Goal: Information Seeking & Learning: Learn about a topic

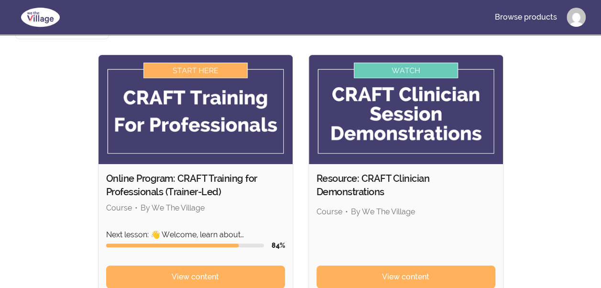
scroll to position [96, 0]
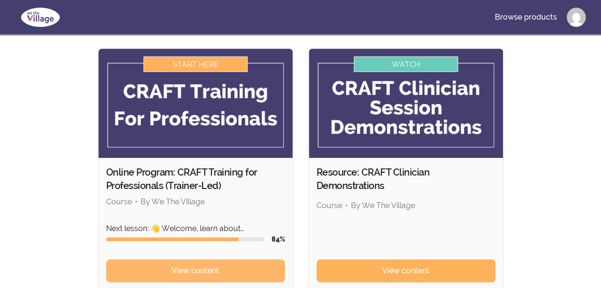
click at [152, 259] on link "View content" at bounding box center [195, 270] width 179 height 23
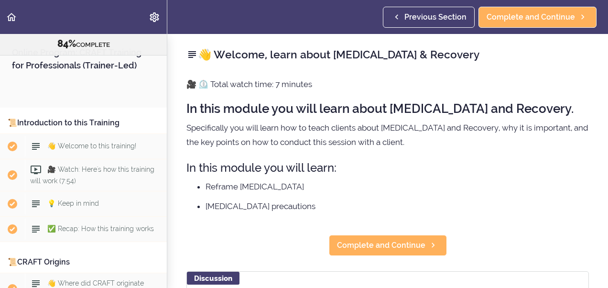
scroll to position [5584, 0]
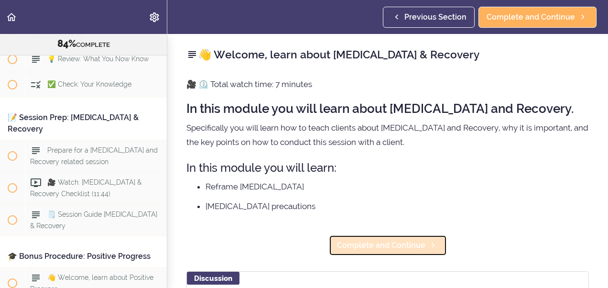
click at [384, 247] on span "Complete and Continue" at bounding box center [381, 245] width 88 height 11
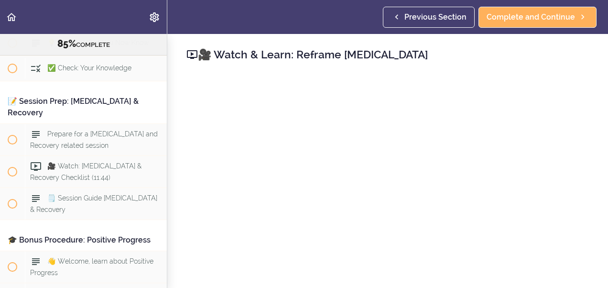
scroll to position [5604, 0]
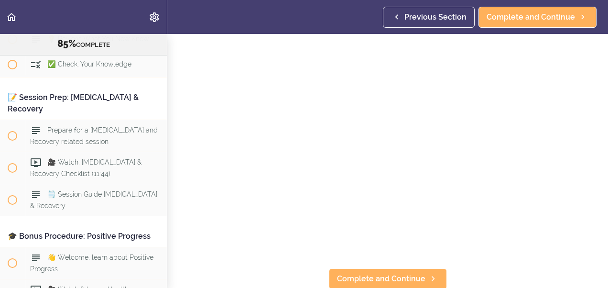
scroll to position [57, 0]
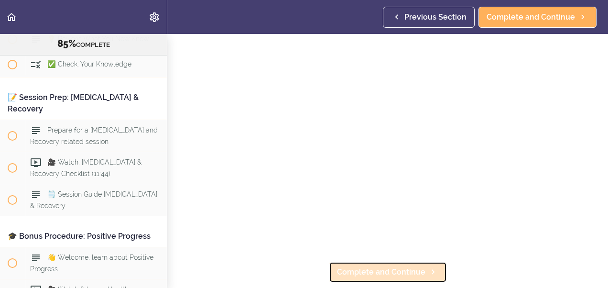
click at [386, 268] on span "Complete and Continue" at bounding box center [381, 271] width 88 height 11
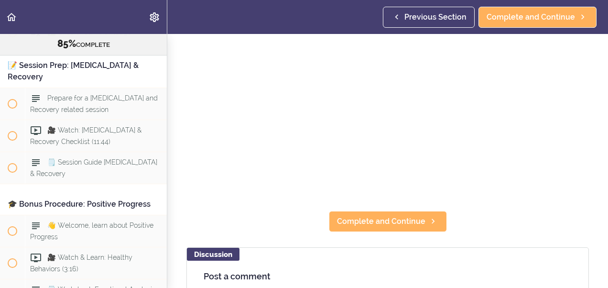
scroll to position [140, 0]
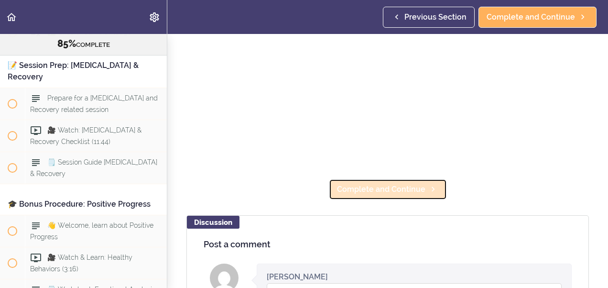
click at [356, 195] on link "Complete and Continue" at bounding box center [388, 189] width 118 height 21
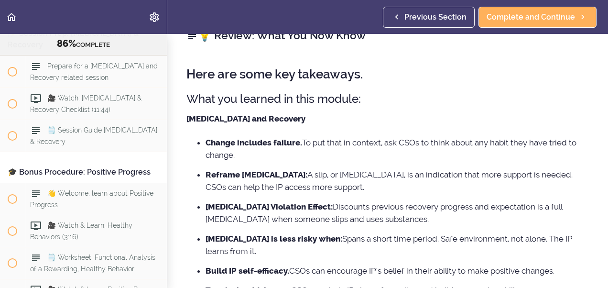
scroll to position [38, 0]
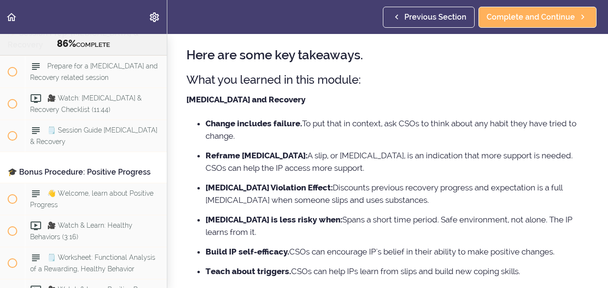
click at [603, 281] on section "Online Program: CRAFT Training for Professionals (Trainer-Led) 86% COMPLETE 📜In…" at bounding box center [304, 161] width 608 height 254
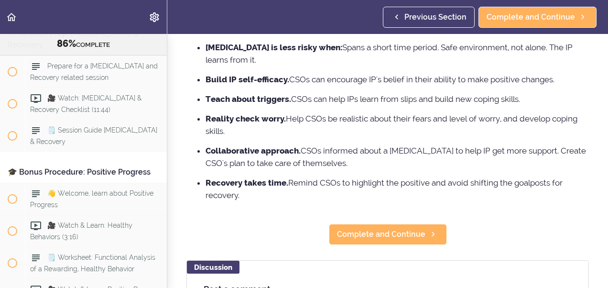
scroll to position [230, 0]
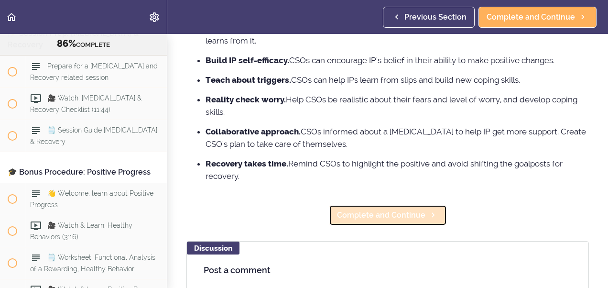
click at [379, 220] on link "Complete and Continue" at bounding box center [388, 215] width 118 height 21
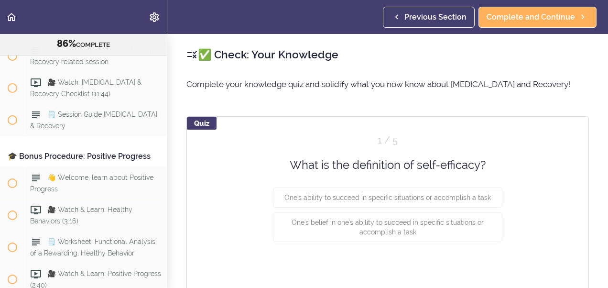
scroll to position [5693, 0]
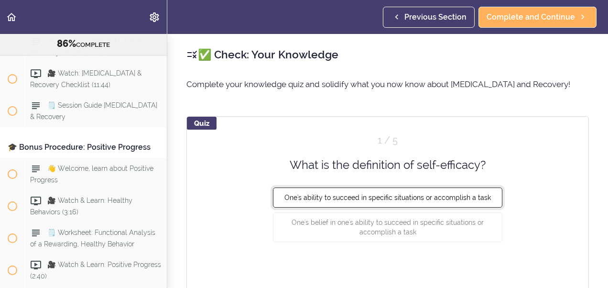
click at [331, 198] on span "One's ability to succeed in specific situations or accomplish a task" at bounding box center [388, 198] width 207 height 8
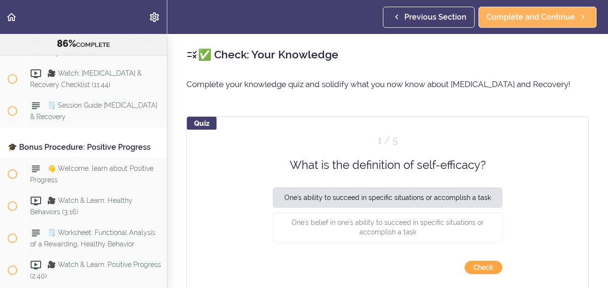
click at [480, 265] on button "Check" at bounding box center [484, 267] width 38 height 13
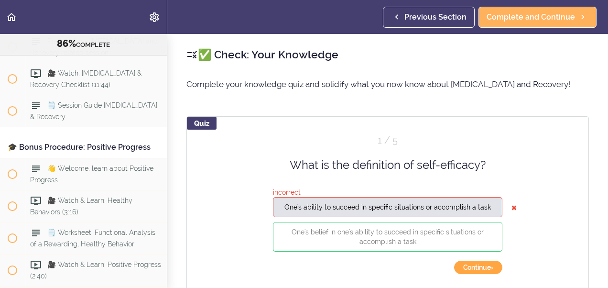
click at [472, 265] on button "Continue ›" at bounding box center [478, 267] width 48 height 13
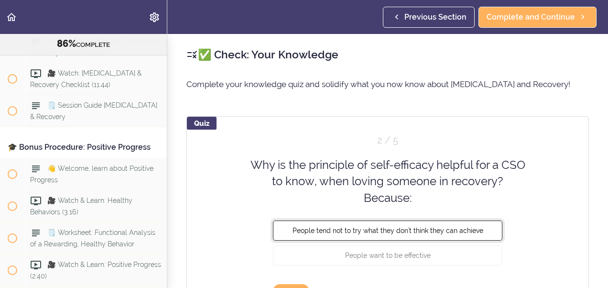
click at [383, 232] on span "People tend not to try what they don't think they can achieve" at bounding box center [388, 231] width 191 height 8
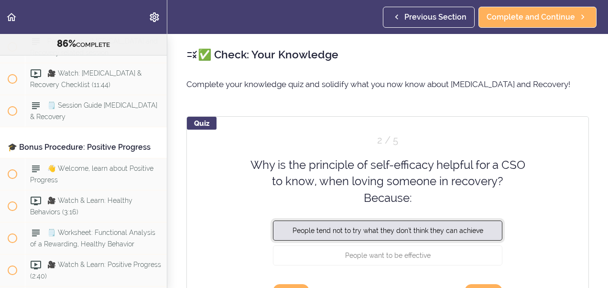
scroll to position [19, 0]
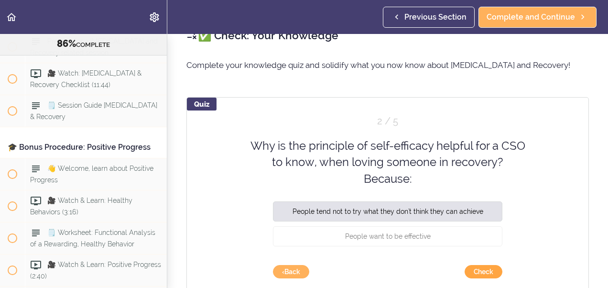
click at [472, 271] on button "Check" at bounding box center [484, 271] width 38 height 13
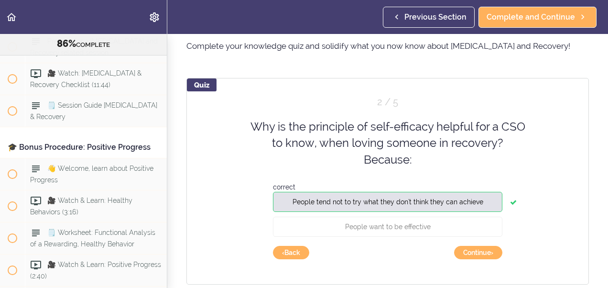
scroll to position [57, 0]
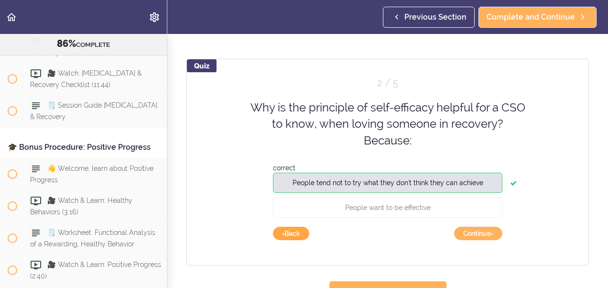
click at [284, 231] on button "‹ Back" at bounding box center [291, 233] width 36 height 13
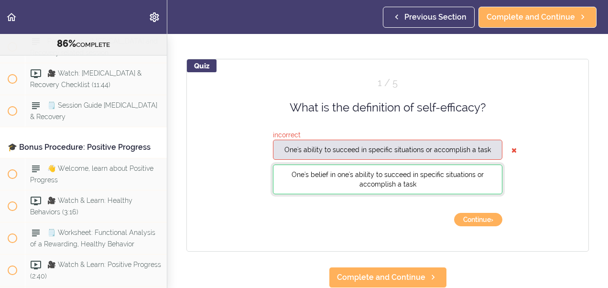
click at [343, 181] on button "One's belief in one's ability to succeed in specific situations or accomplish a…" at bounding box center [388, 180] width 230 height 30
click at [461, 220] on button "Continue ›" at bounding box center [478, 219] width 48 height 13
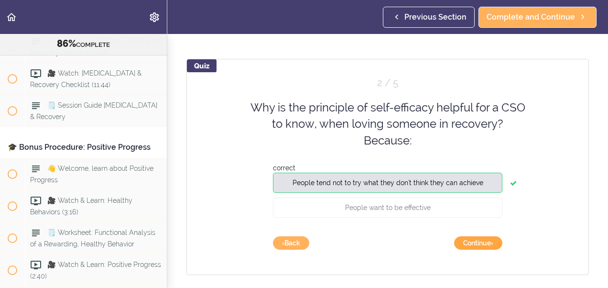
click at [480, 242] on button "Continue ›" at bounding box center [478, 242] width 48 height 13
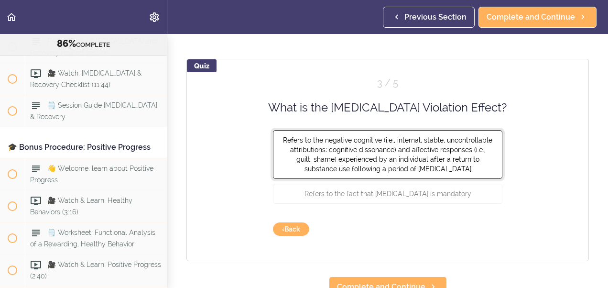
click at [406, 153] on span "Refers to the negative cognitive (i.e., internal, stable, uncontrollable attrib…" at bounding box center [387, 154] width 209 height 36
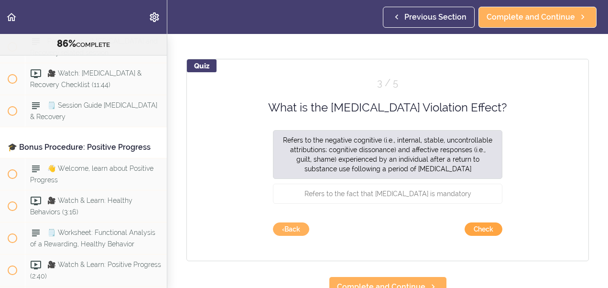
click at [478, 224] on button "Check" at bounding box center [484, 228] width 38 height 13
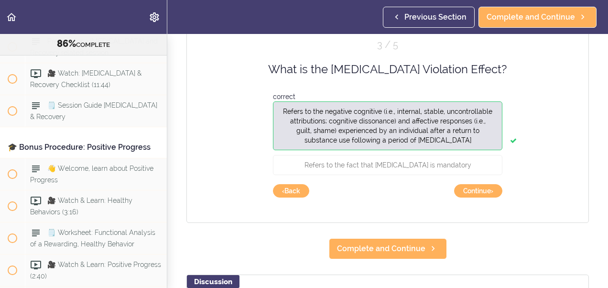
scroll to position [115, 0]
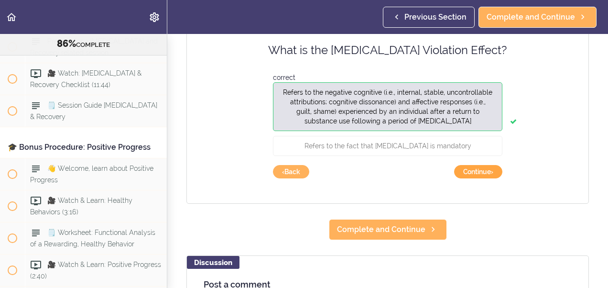
click at [477, 170] on button "Continue ›" at bounding box center [478, 171] width 48 height 13
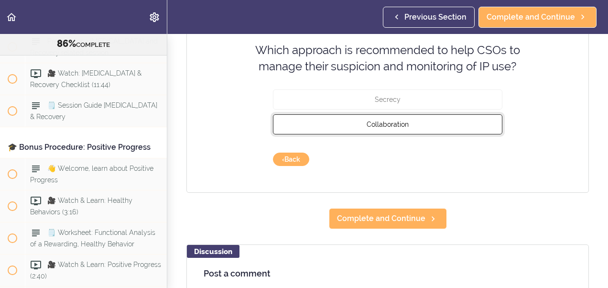
click at [381, 129] on button "Collaboration" at bounding box center [388, 124] width 230 height 20
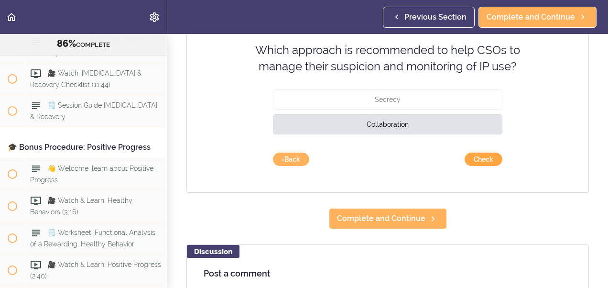
click at [466, 156] on button "Check" at bounding box center [484, 159] width 38 height 13
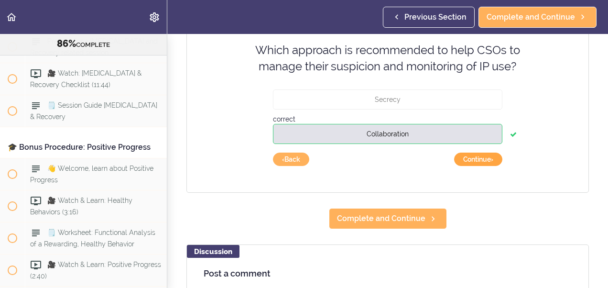
click at [476, 156] on button "Continue ›" at bounding box center [478, 159] width 48 height 13
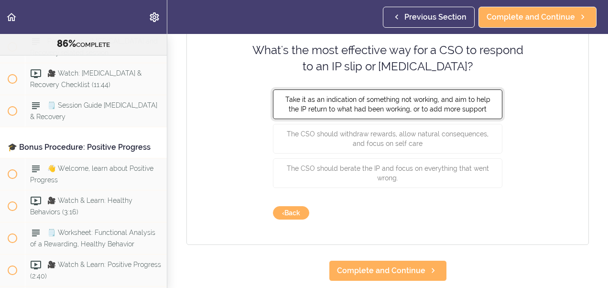
click at [415, 110] on span "Take it as an indication of something not working, and aim to help the IP retur…" at bounding box center [388, 103] width 205 height 17
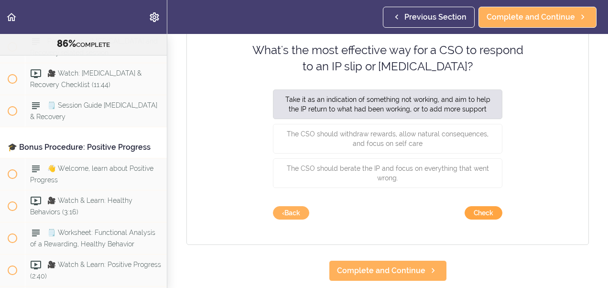
click at [484, 212] on button "Check" at bounding box center [484, 212] width 38 height 13
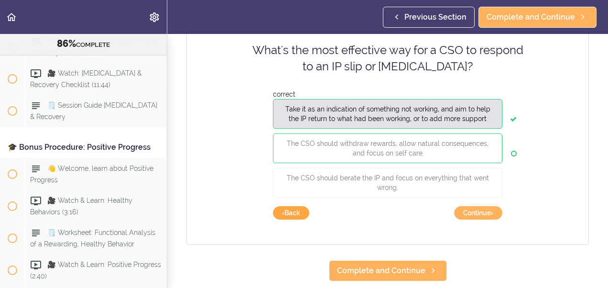
click at [280, 209] on button "‹ Back" at bounding box center [291, 212] width 36 height 13
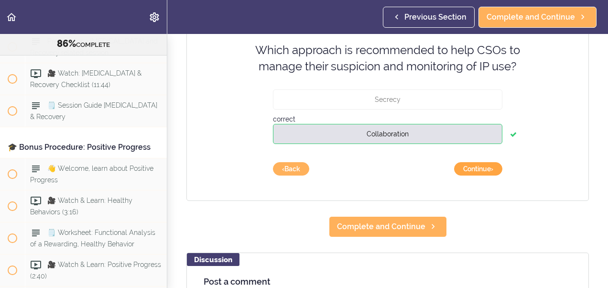
click at [462, 167] on button "Continue ›" at bounding box center [478, 168] width 48 height 13
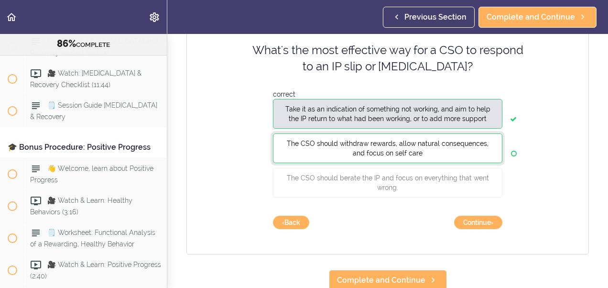
click at [410, 145] on span "The CSO should withdraw rewards, allow natural consequences, and focus on self …" at bounding box center [388, 147] width 202 height 17
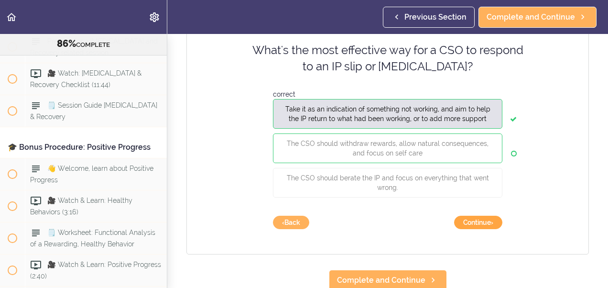
click at [467, 224] on button "Continue ›" at bounding box center [478, 222] width 48 height 13
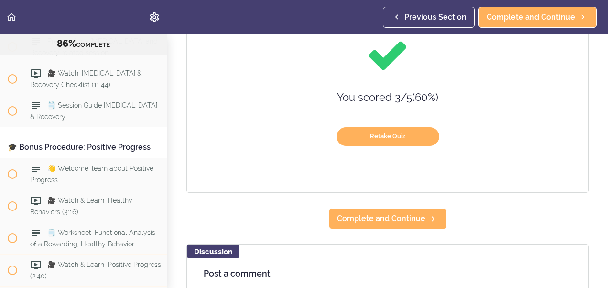
scroll to position [130, 0]
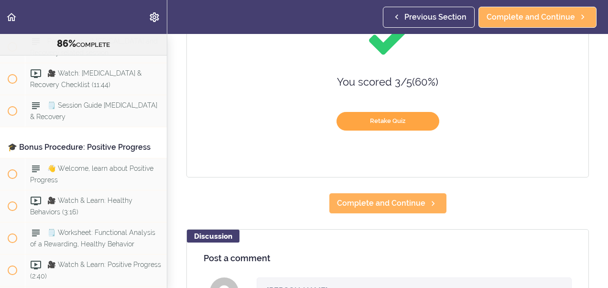
click at [409, 121] on button "Retake Quiz" at bounding box center [388, 121] width 103 height 19
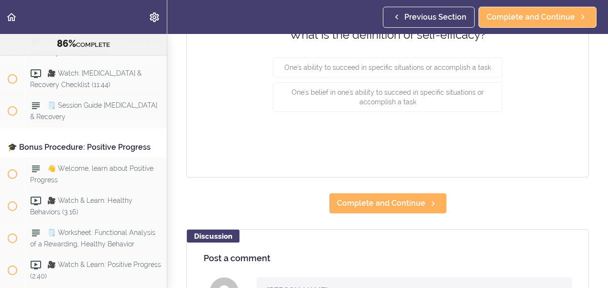
scroll to position [115, 0]
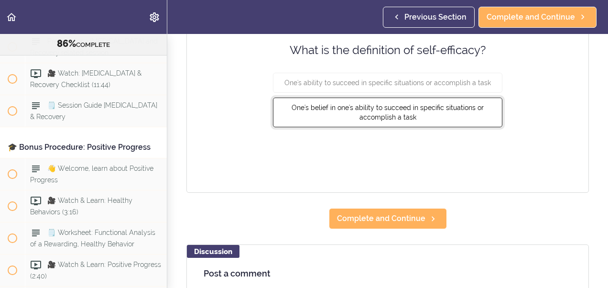
click at [453, 111] on button "One's belief in one's ability to succeed in specific situations or accomplish a…" at bounding box center [388, 113] width 230 height 30
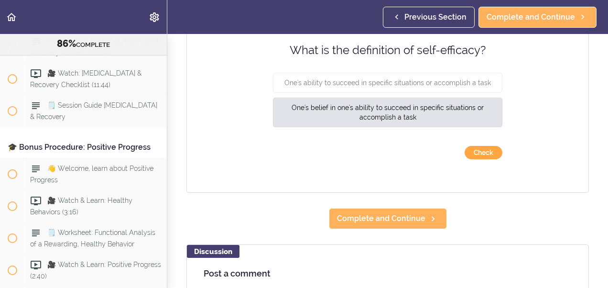
click at [472, 146] on button "Check" at bounding box center [484, 152] width 38 height 13
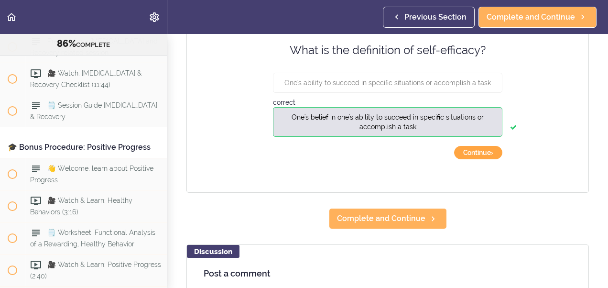
click at [476, 149] on button "Continue ›" at bounding box center [478, 152] width 48 height 13
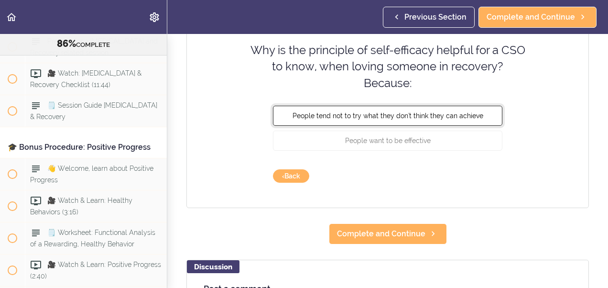
click at [414, 117] on span "People tend not to try what they don't think they can achieve" at bounding box center [388, 116] width 191 height 8
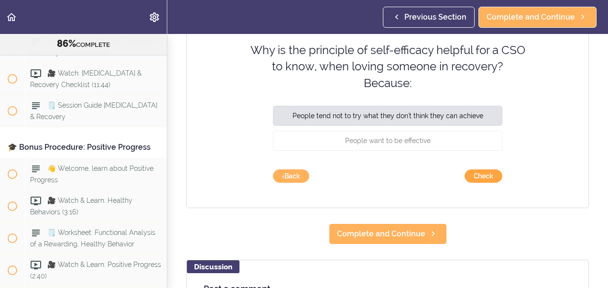
click at [477, 173] on button "Check" at bounding box center [484, 175] width 38 height 13
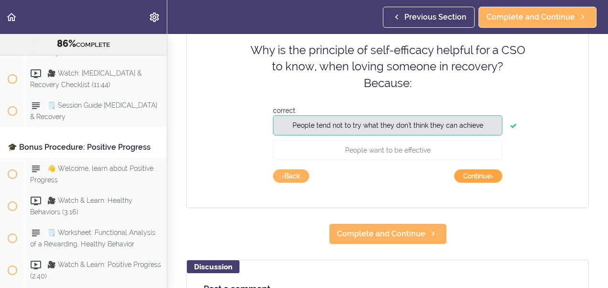
click at [477, 173] on button "Continue ›" at bounding box center [478, 175] width 48 height 13
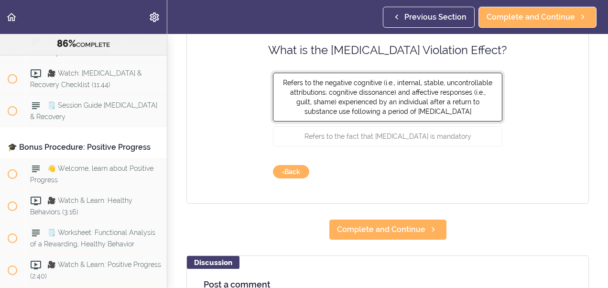
click at [425, 101] on span "Refers to the negative cognitive (i.e., internal, stable, uncontrollable attrib…" at bounding box center [387, 97] width 209 height 36
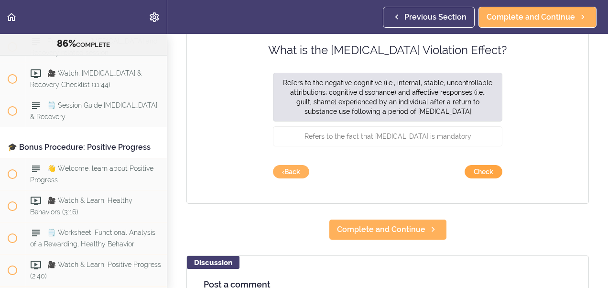
click at [479, 169] on button "Check" at bounding box center [484, 171] width 38 height 13
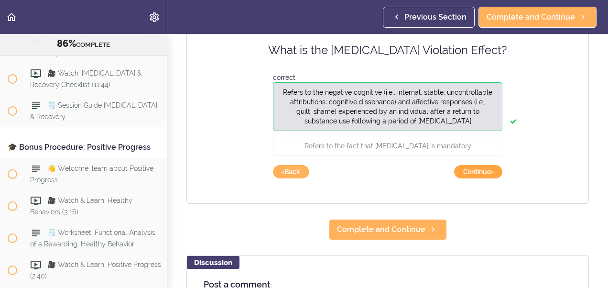
click at [482, 170] on button "Continue ›" at bounding box center [478, 171] width 48 height 13
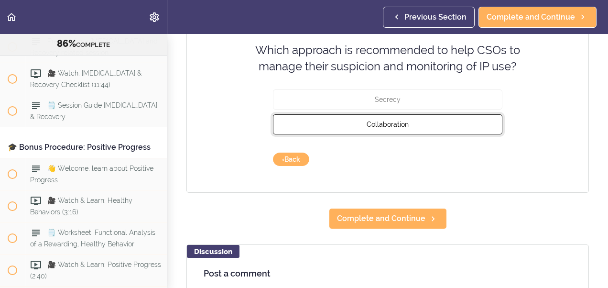
click at [429, 122] on button "Collaboration" at bounding box center [388, 124] width 230 height 20
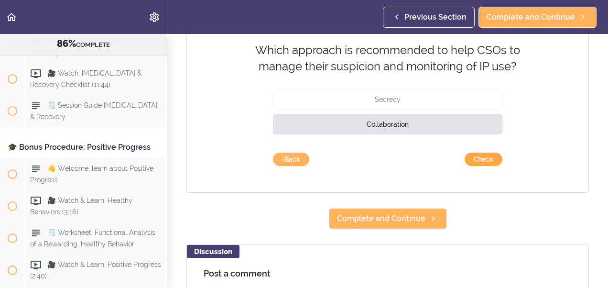
click at [475, 155] on button "Check" at bounding box center [484, 159] width 38 height 13
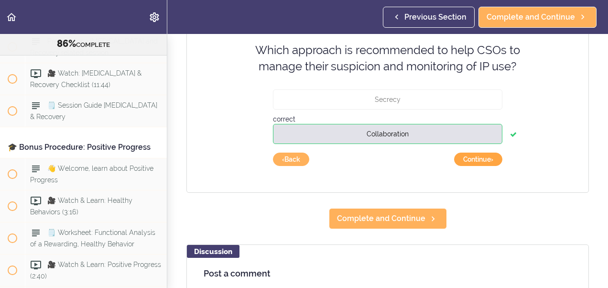
click at [491, 154] on button "Continue ›" at bounding box center [478, 159] width 48 height 13
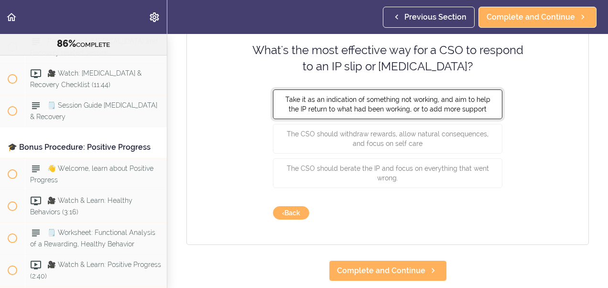
click at [460, 105] on span "Take it as an indication of something not working, and aim to help the IP retur…" at bounding box center [388, 103] width 205 height 17
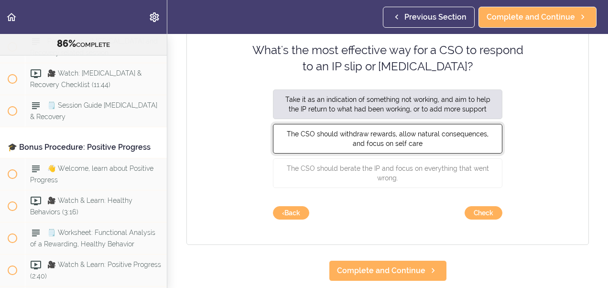
click at [455, 130] on span "The CSO should withdraw rewards, allow natural consequences, and focus on self …" at bounding box center [388, 138] width 202 height 17
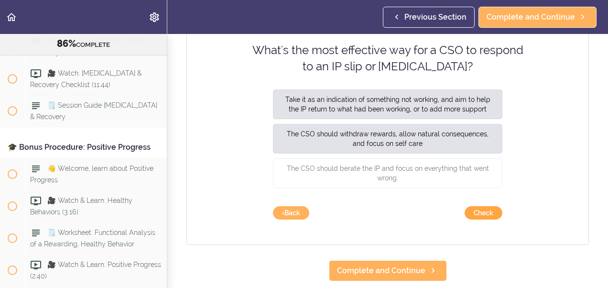
click at [481, 213] on button "Check" at bounding box center [484, 212] width 38 height 13
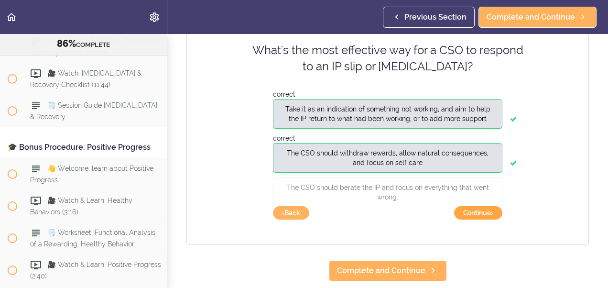
click at [482, 213] on button "Continue ›" at bounding box center [478, 212] width 48 height 13
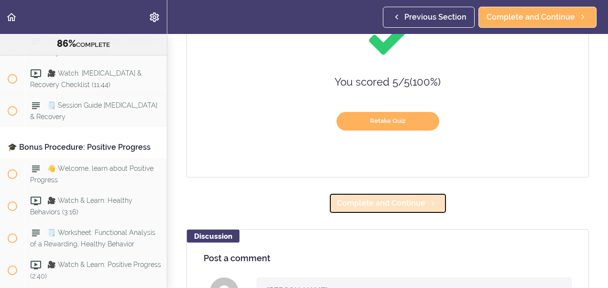
click at [403, 206] on span "Complete and Continue" at bounding box center [381, 203] width 88 height 11
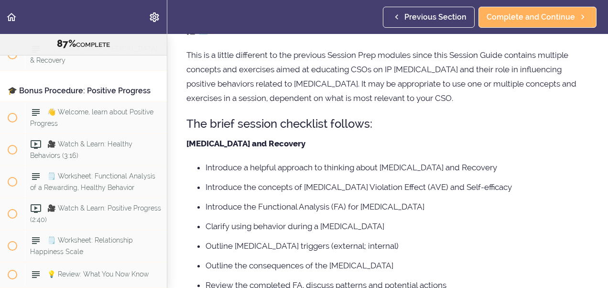
scroll to position [115, 0]
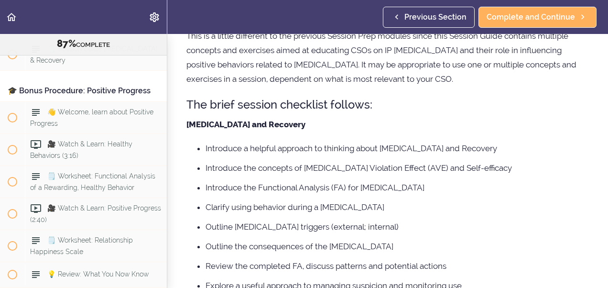
click at [601, 273] on section "Online Program: CRAFT Training for Professionals (Trainer-Led) 87% COMPLETE 📜In…" at bounding box center [304, 161] width 608 height 254
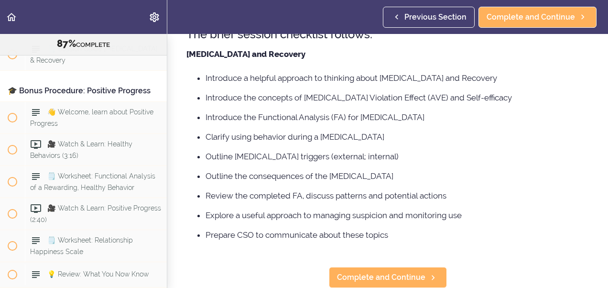
scroll to position [191, 0]
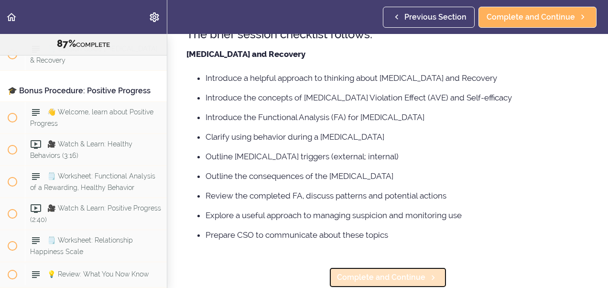
click at [421, 275] on link "Complete and Continue" at bounding box center [388, 277] width 118 height 21
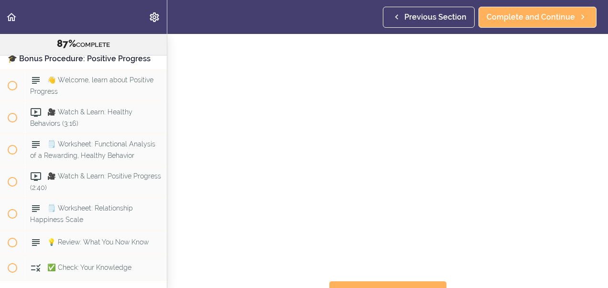
scroll to position [55, 0]
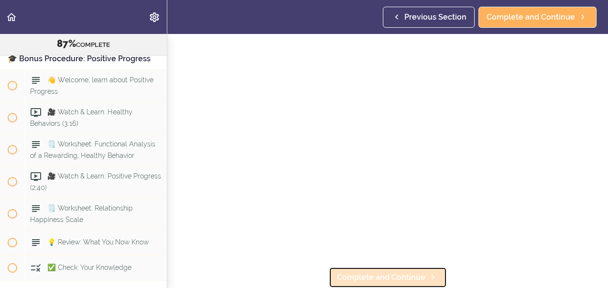
click at [417, 275] on span "Complete and Continue" at bounding box center [381, 277] width 88 height 11
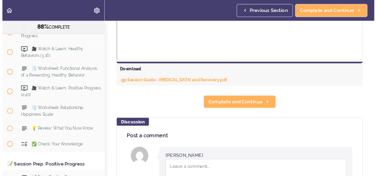
scroll to position [465, 0]
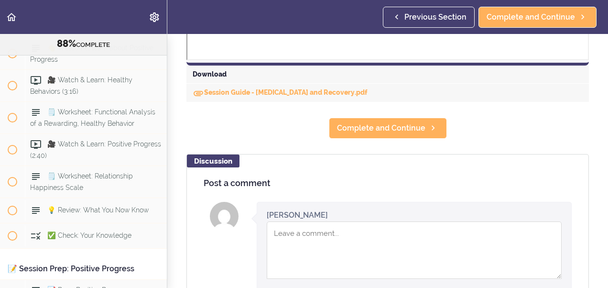
click at [297, 99] on div "Session Guide - Relapse and Recovery.pdf" at bounding box center [388, 93] width 403 height 18
click at [270, 88] on div "Session Guide - Relapse and Recovery.pdf" at bounding box center [388, 93] width 403 height 18
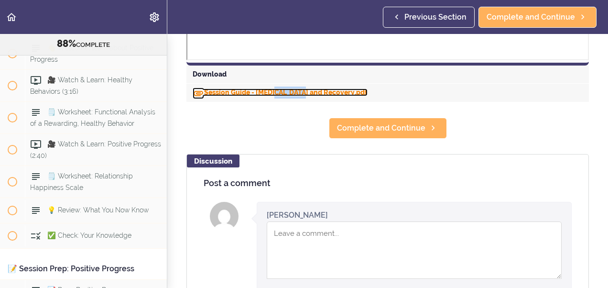
drag, startPoint x: 270, startPoint y: 88, endPoint x: 206, endPoint y: 89, distance: 64.1
click at [206, 89] on link "Session Guide - Relapse and Recovery.pdf" at bounding box center [280, 92] width 175 height 8
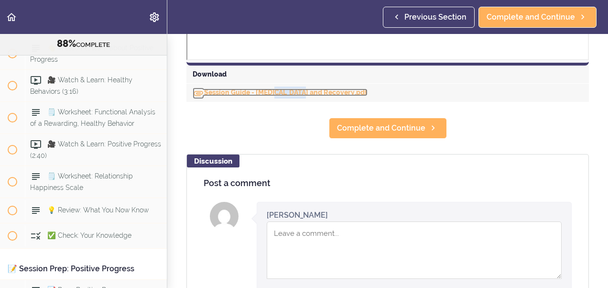
click at [206, 89] on link "Session Guide - Relapse and Recovery.pdf" at bounding box center [280, 92] width 175 height 8
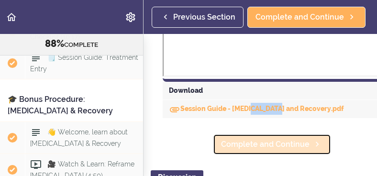
click at [260, 148] on span "Complete and Continue" at bounding box center [265, 144] width 88 height 11
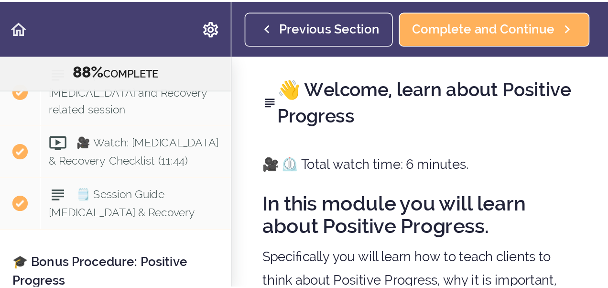
scroll to position [6350, 0]
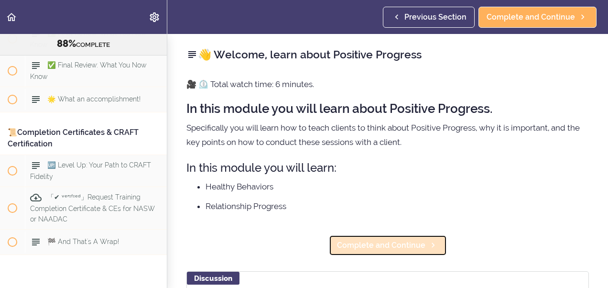
click at [397, 241] on span "Complete and Continue" at bounding box center [381, 245] width 88 height 11
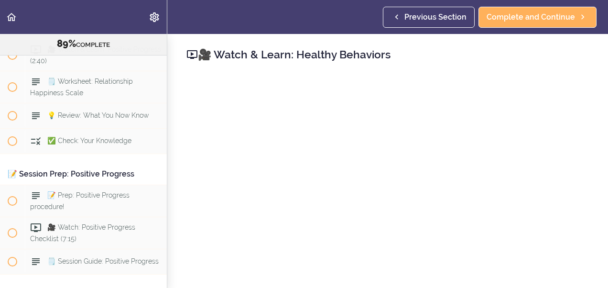
scroll to position [215, 0]
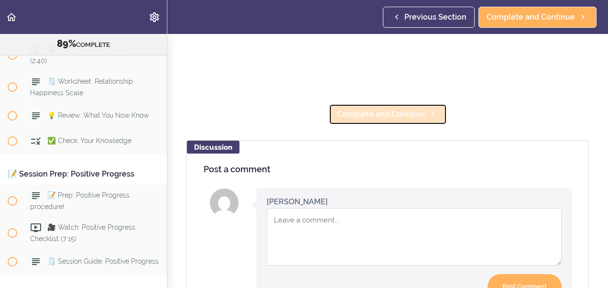
click at [378, 109] on span "Complete and Continue" at bounding box center [381, 114] width 88 height 11
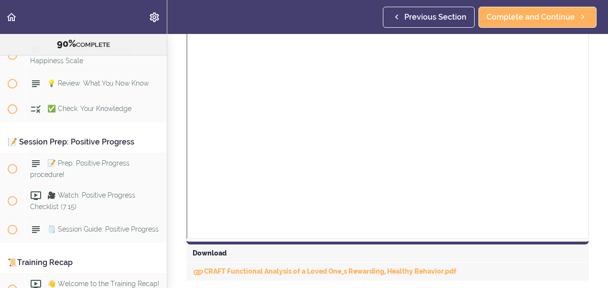
scroll to position [369, 0]
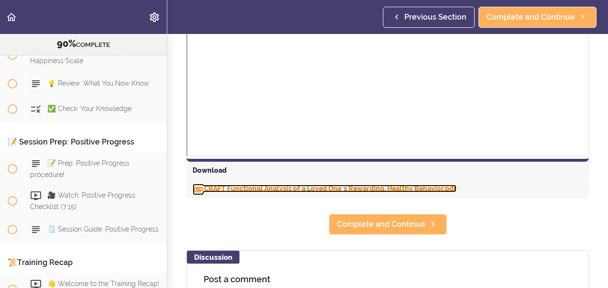
click at [217, 189] on link "CRAFT Functional Analysis of a Loved One_s Rewarding, Healthy Behavior.pdf" at bounding box center [325, 189] width 264 height 8
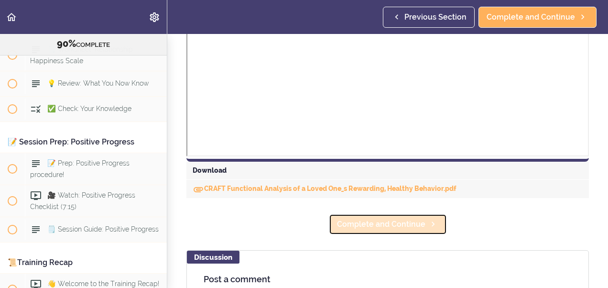
click at [389, 223] on span "Complete and Continue" at bounding box center [381, 224] width 88 height 11
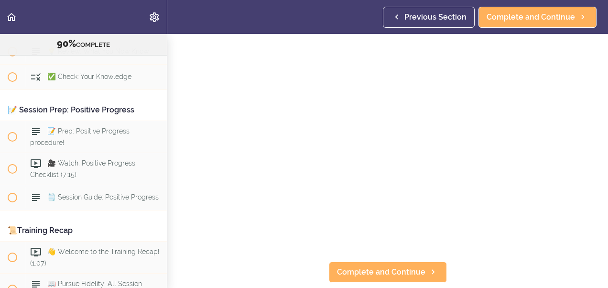
scroll to position [77, 0]
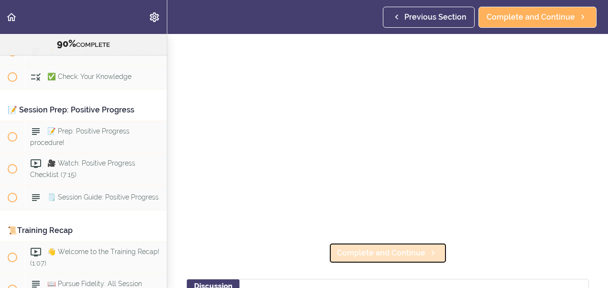
click at [353, 249] on span "Complete and Continue" at bounding box center [381, 252] width 88 height 11
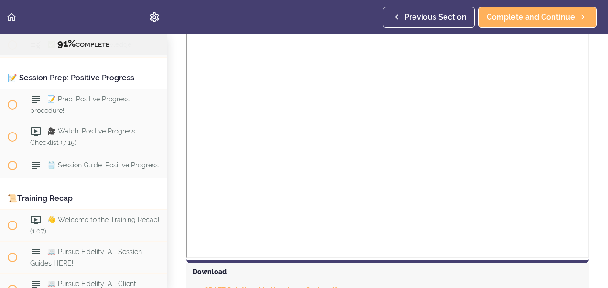
scroll to position [312, 0]
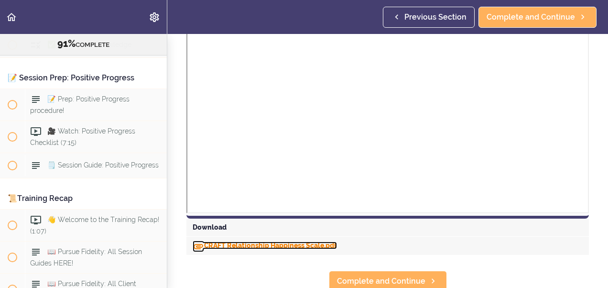
click at [217, 247] on link "CRAFT Relationship Happiness Scale.pdf" at bounding box center [265, 246] width 144 height 8
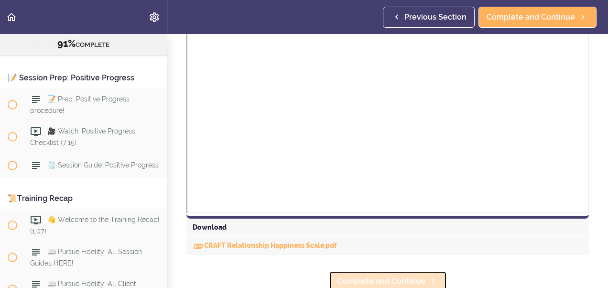
click at [340, 273] on link "Complete and Continue" at bounding box center [388, 281] width 118 height 21
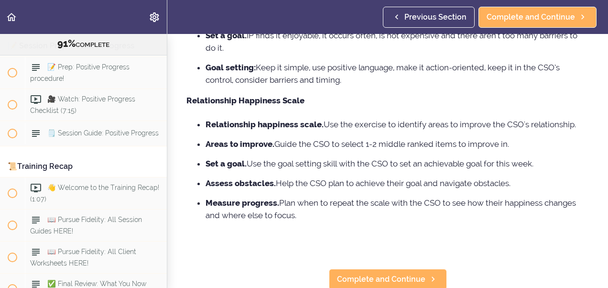
scroll to position [185, 0]
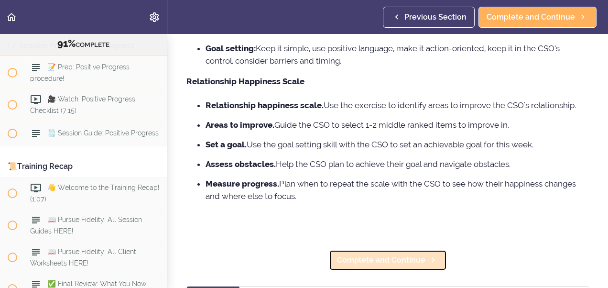
click at [381, 262] on span "Complete and Continue" at bounding box center [381, 259] width 88 height 11
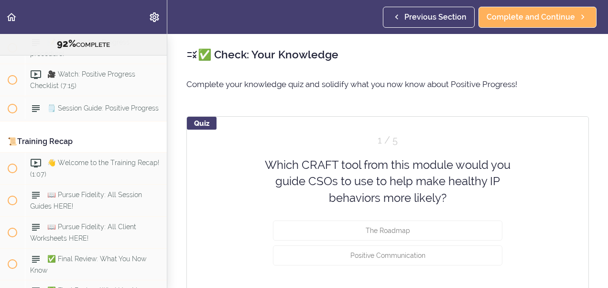
scroll to position [6062, 0]
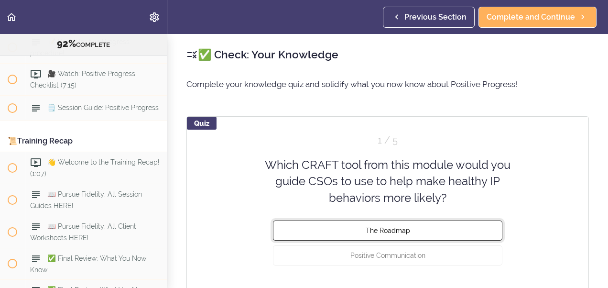
click at [367, 229] on span "The Roadmap" at bounding box center [388, 231] width 44 height 8
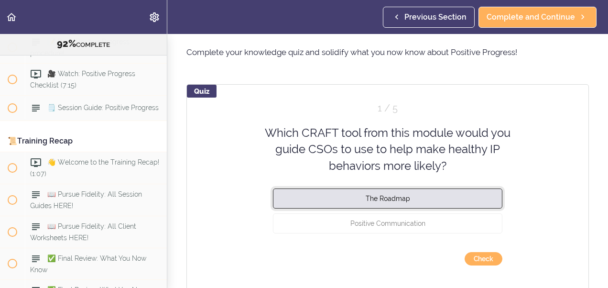
scroll to position [38, 0]
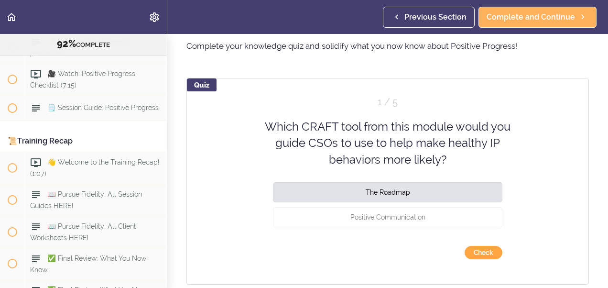
click at [482, 254] on button "Check" at bounding box center [484, 252] width 38 height 13
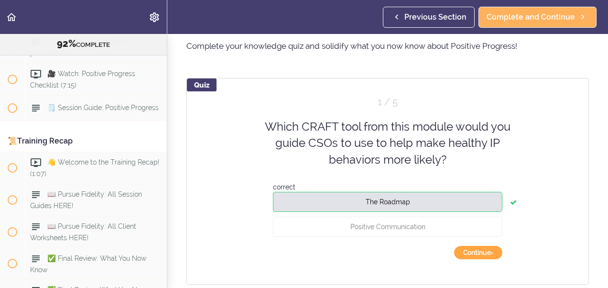
click at [483, 253] on button "Continue ›" at bounding box center [478, 252] width 48 height 13
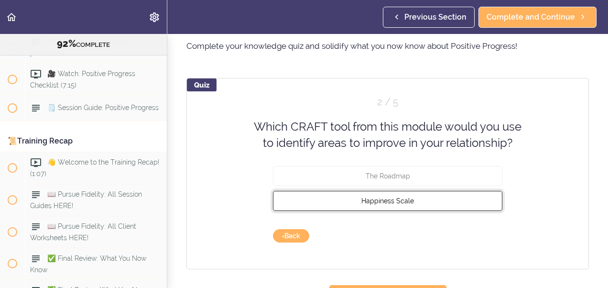
click at [379, 201] on span "Happiness Scale" at bounding box center [388, 201] width 53 height 8
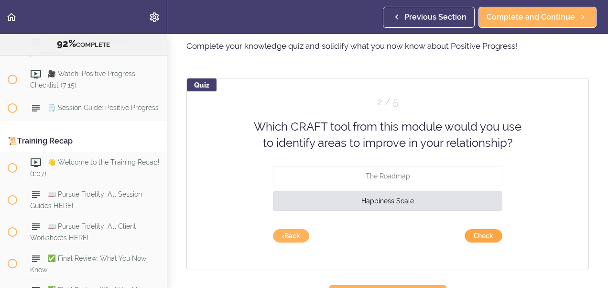
click at [473, 240] on button "Check" at bounding box center [484, 235] width 38 height 13
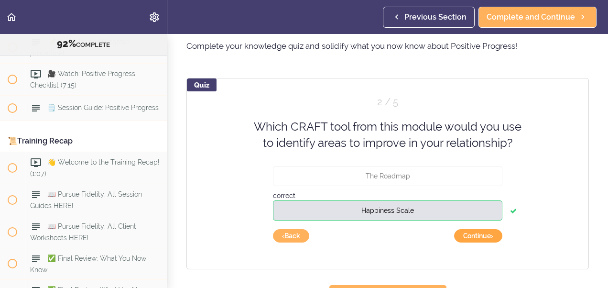
click at [473, 240] on button "Continue ›" at bounding box center [478, 235] width 48 height 13
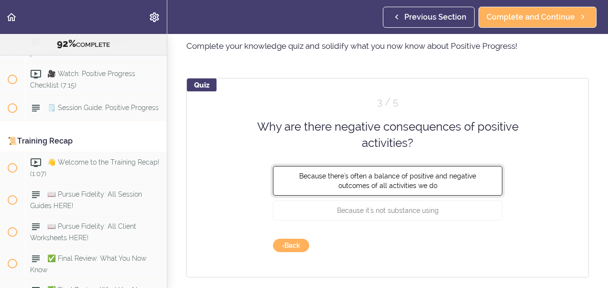
click at [388, 181] on span "Because there's often a balance of positive and negative outcomes of all activi…" at bounding box center [387, 180] width 177 height 17
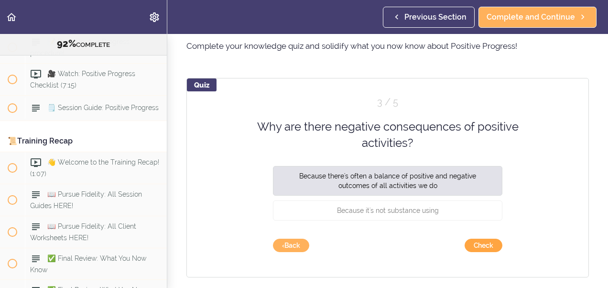
click at [474, 244] on button "Check" at bounding box center [484, 245] width 38 height 13
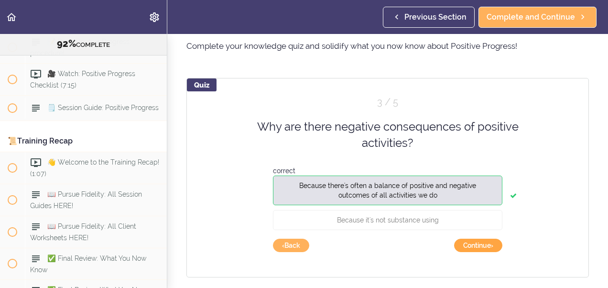
click at [482, 245] on button "Continue ›" at bounding box center [478, 245] width 48 height 13
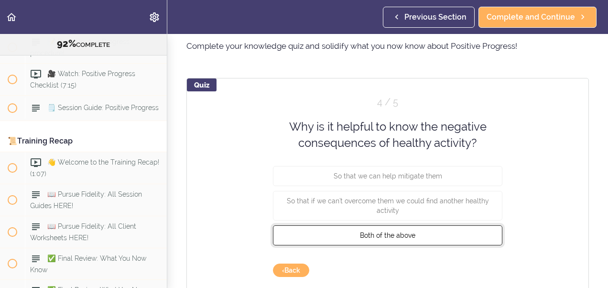
click at [460, 235] on button "Both of the above" at bounding box center [388, 235] width 230 height 20
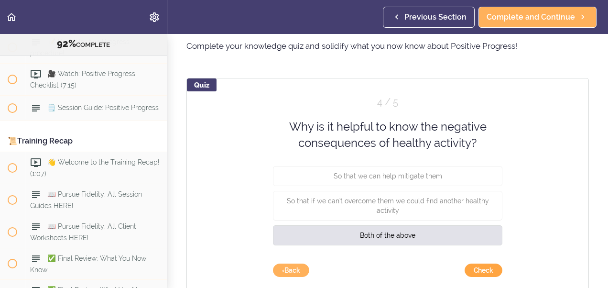
click at [483, 268] on button "Check" at bounding box center [484, 270] width 38 height 13
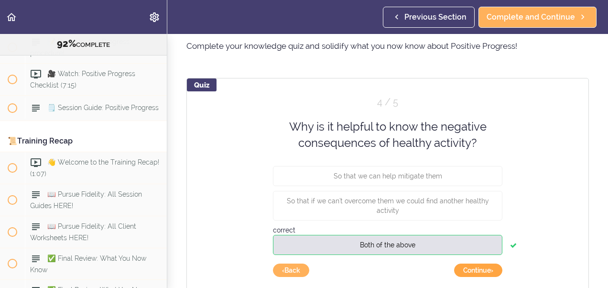
click at [489, 269] on button "Continue ›" at bounding box center [478, 270] width 48 height 13
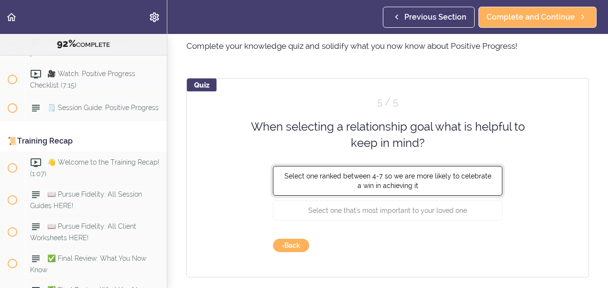
click at [383, 181] on span "Select one ranked between 4-7 so we are more likely to celebrate a win in achie…" at bounding box center [388, 180] width 207 height 17
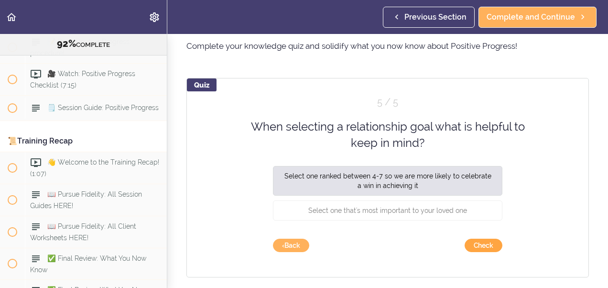
click at [488, 245] on button "Check" at bounding box center [484, 245] width 38 height 13
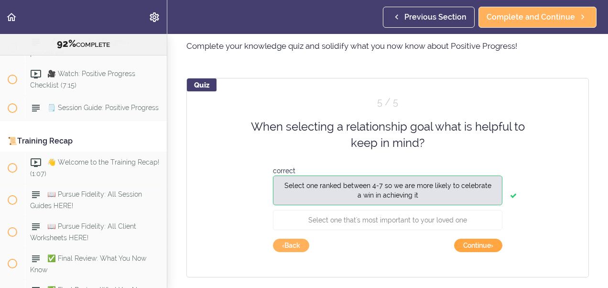
click at [490, 250] on button "Continue ›" at bounding box center [478, 245] width 48 height 13
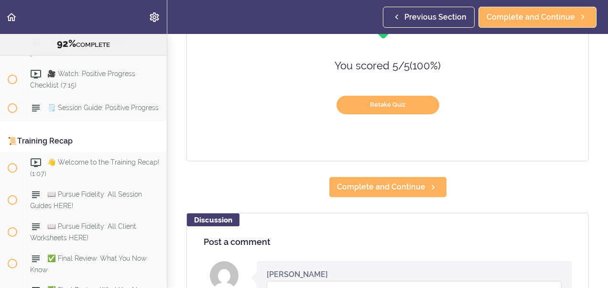
scroll to position [185, 0]
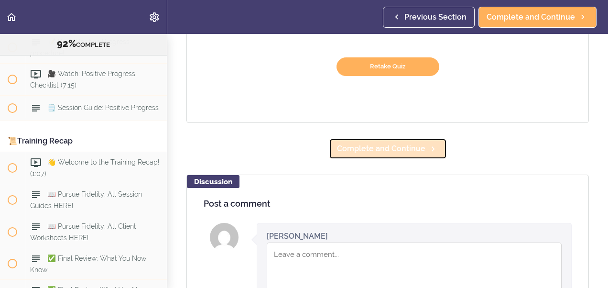
click at [363, 147] on span "Complete and Continue" at bounding box center [381, 148] width 88 height 11
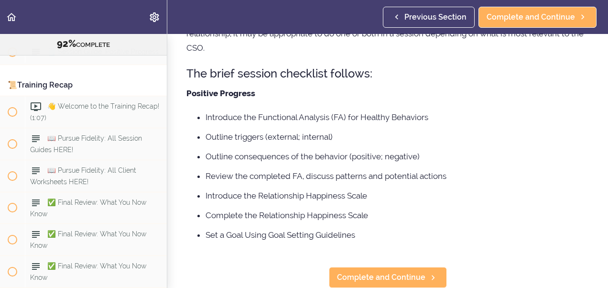
scroll to position [164, 0]
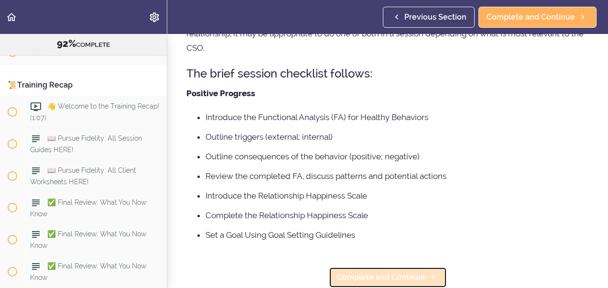
click at [418, 272] on span "Complete and Continue" at bounding box center [381, 277] width 88 height 11
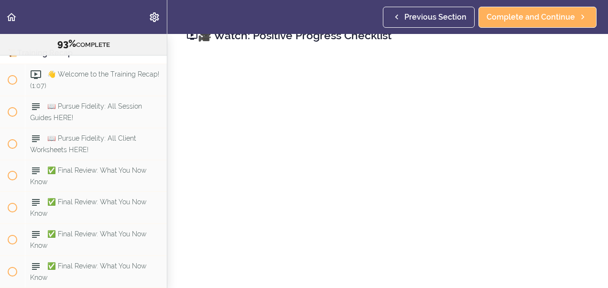
scroll to position [55, 0]
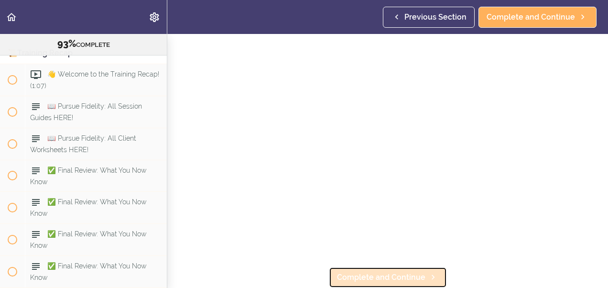
click at [410, 274] on span "Complete and Continue" at bounding box center [381, 277] width 88 height 11
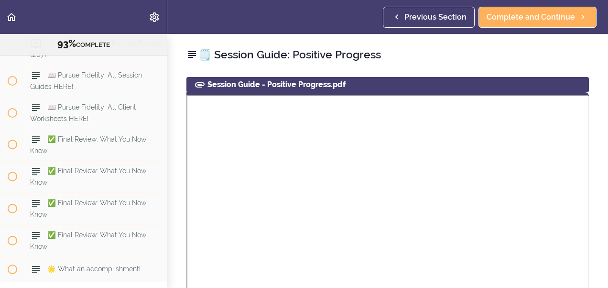
scroll to position [6182, 0]
click at [601, 279] on div "🗒️ Session Guide: Positive Progress Session Guide - Positive Progress.pdf Downl…" at bounding box center [387, 161] width 441 height 254
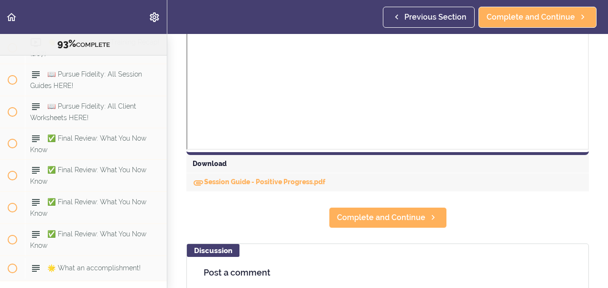
scroll to position [383, 0]
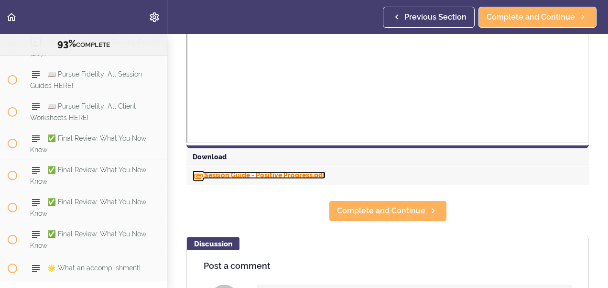
click at [238, 177] on link "Session Guide - Positive Progress.pdf" at bounding box center [259, 175] width 133 height 8
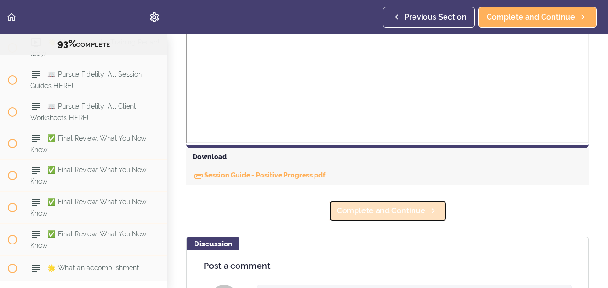
click at [359, 212] on span "Complete and Continue" at bounding box center [381, 210] width 88 height 11
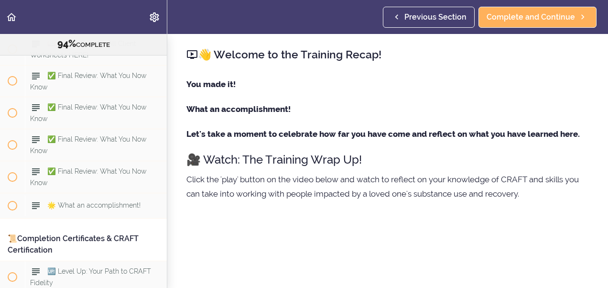
scroll to position [215, 0]
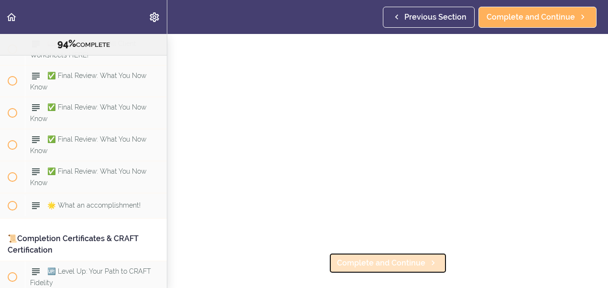
click at [373, 253] on link "Complete and Continue" at bounding box center [388, 263] width 118 height 21
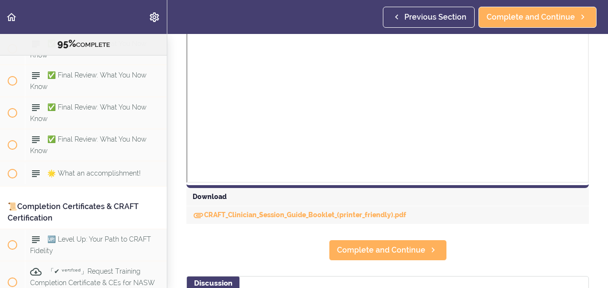
scroll to position [1000, 0]
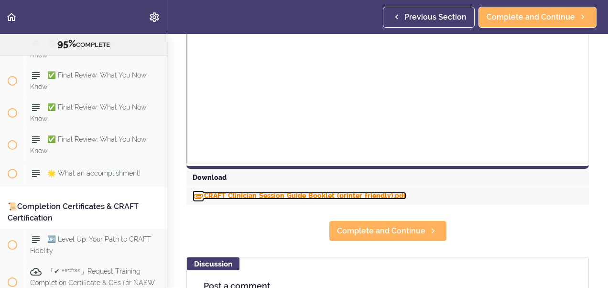
click at [253, 196] on link "CRAFT_Clinician_Session_Guide_Booklet_(printer_friendly).pdf" at bounding box center [300, 196] width 214 height 8
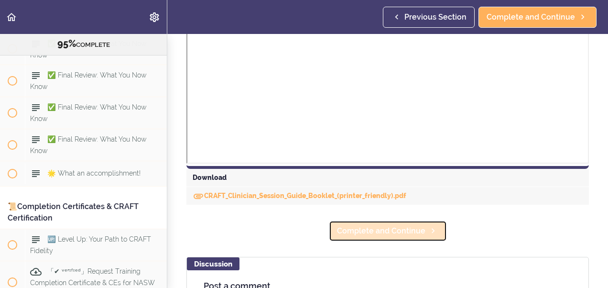
click at [340, 229] on span "Complete and Continue" at bounding box center [381, 230] width 88 height 11
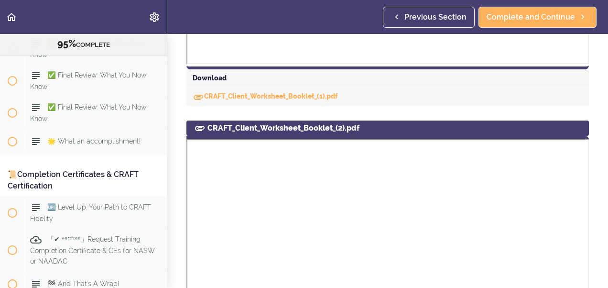
scroll to position [567, 0]
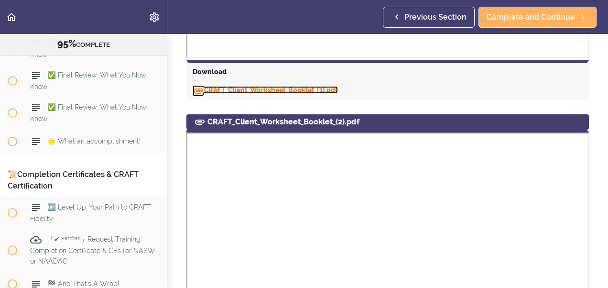
click at [239, 88] on link "CRAFT_Client_Worksheet_Booklet_(1).pdf" at bounding box center [265, 90] width 145 height 8
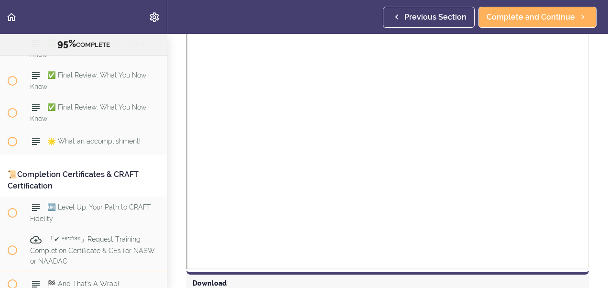
scroll to position [927, 0]
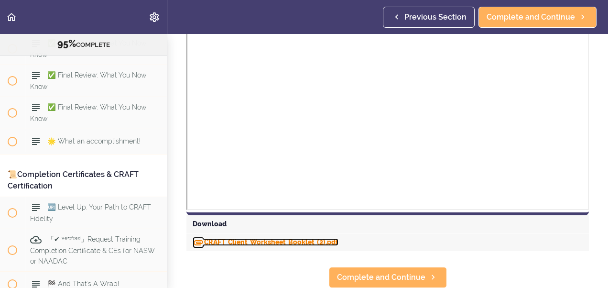
click at [250, 238] on link "CRAFT_Client_Worksheet_Booklet_(2).pdf" at bounding box center [266, 242] width 146 height 8
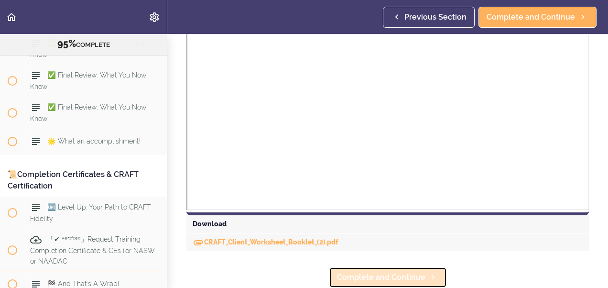
click at [357, 274] on span "Complete and Continue" at bounding box center [381, 277] width 88 height 11
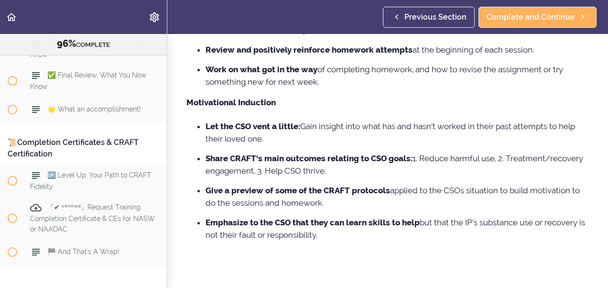
scroll to position [334, 0]
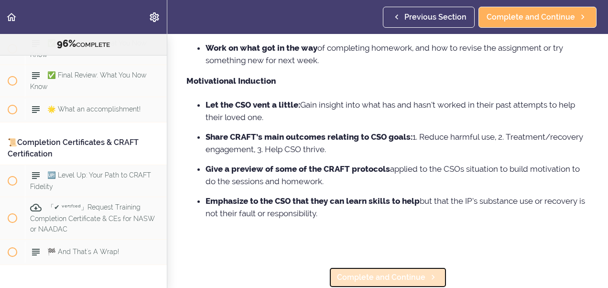
click at [419, 272] on span "Complete and Continue" at bounding box center [381, 277] width 88 height 11
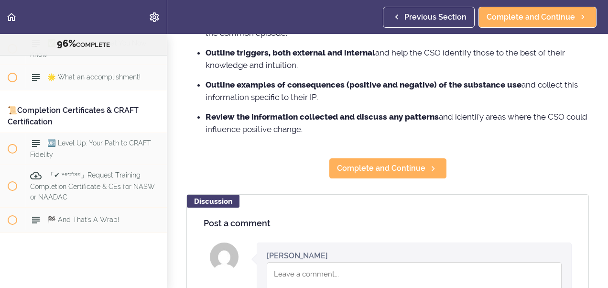
scroll to position [619, 0]
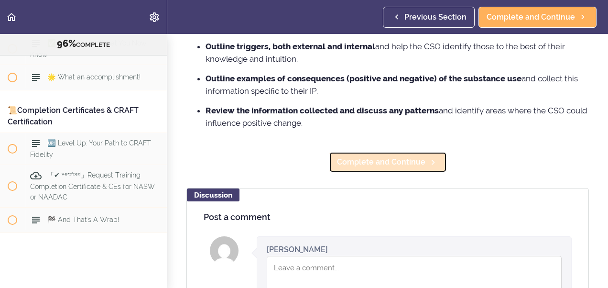
click at [360, 168] on link "Complete and Continue" at bounding box center [388, 162] width 118 height 21
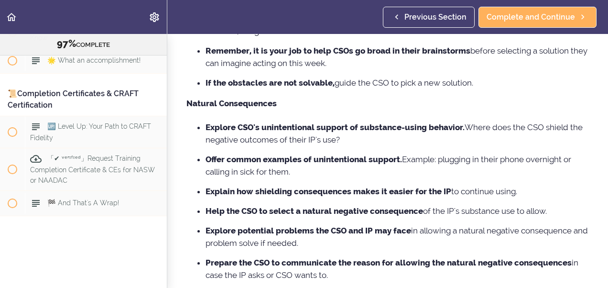
scroll to position [491, 0]
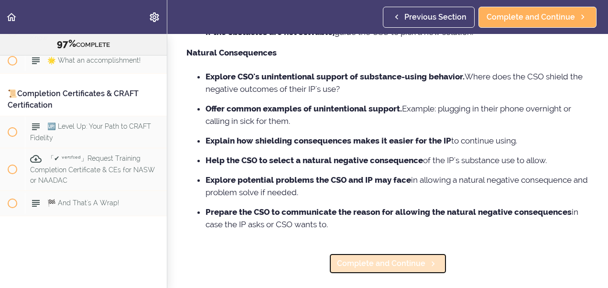
click at [430, 265] on icon at bounding box center [433, 264] width 11 height 10
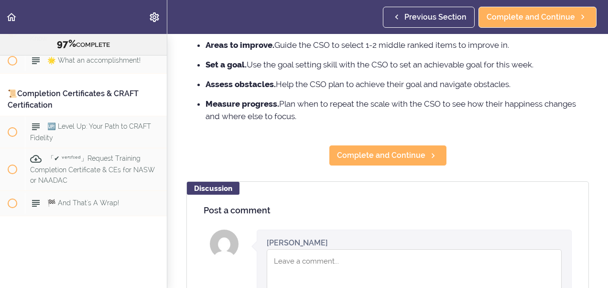
scroll to position [529, 0]
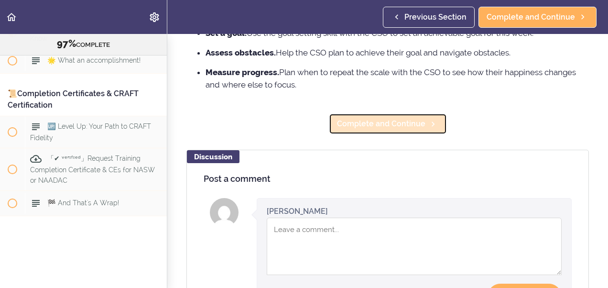
click at [358, 134] on link "Complete and Continue" at bounding box center [388, 123] width 118 height 21
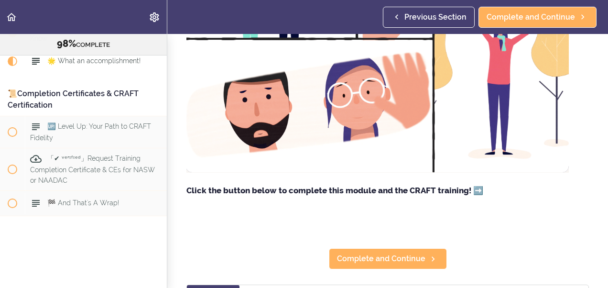
scroll to position [198, 0]
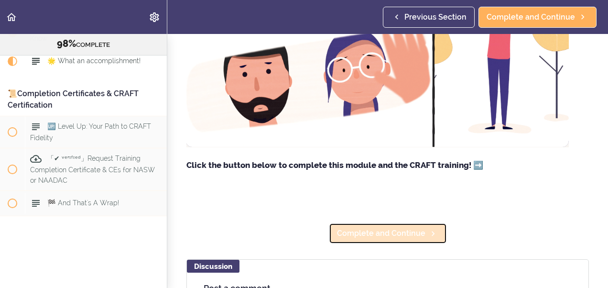
click at [416, 233] on span "Complete and Continue" at bounding box center [381, 233] width 88 height 11
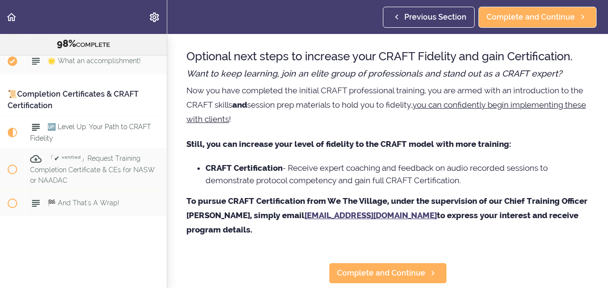
scroll to position [57, 0]
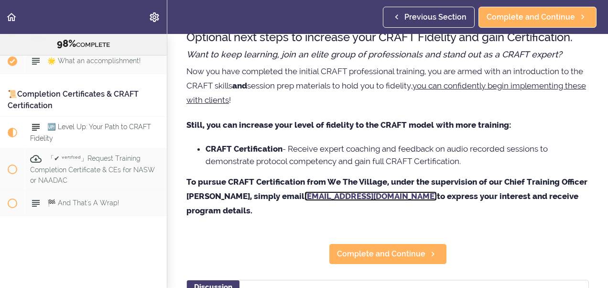
click at [338, 198] on strong "training@wethevillage.co" at bounding box center [371, 196] width 132 height 10
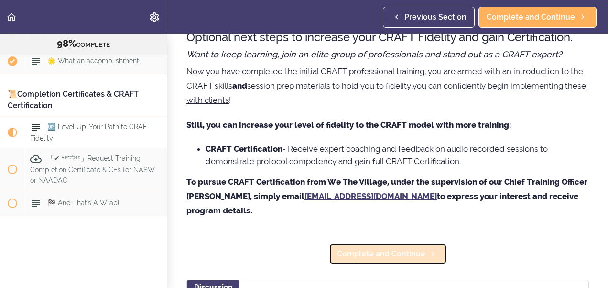
click at [348, 256] on span "Complete and Continue" at bounding box center [381, 253] width 88 height 11
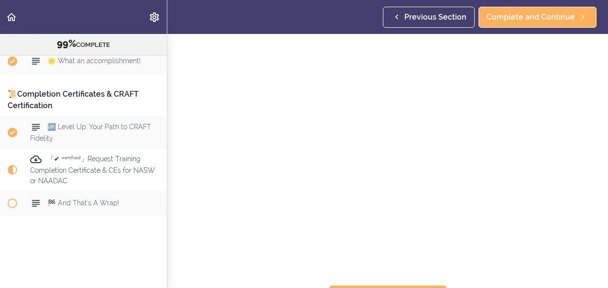
scroll to position [148, 0]
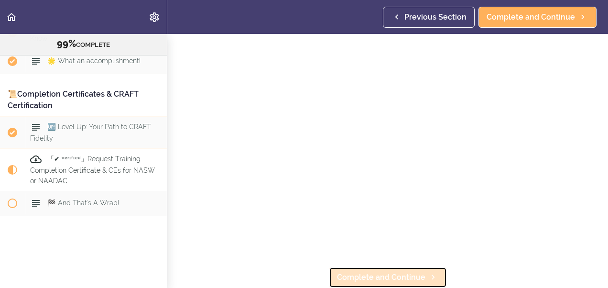
click at [418, 275] on span "Complete and Continue" at bounding box center [381, 277] width 88 height 11
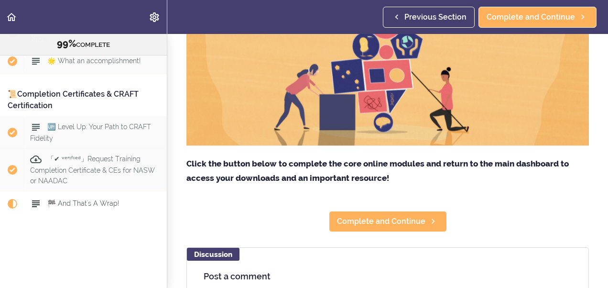
scroll to position [236, 0]
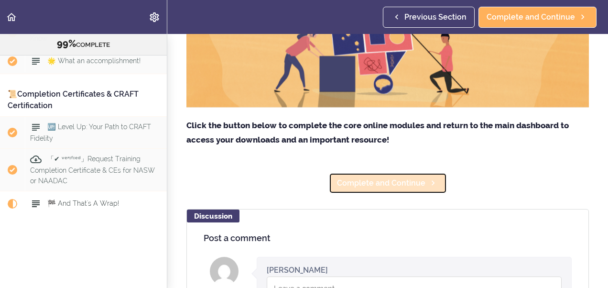
click at [395, 186] on link "Complete and Continue" at bounding box center [388, 183] width 118 height 21
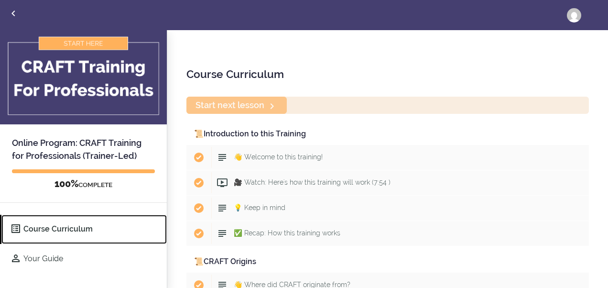
click at [55, 230] on link "Course Curriculum" at bounding box center [83, 229] width 165 height 29
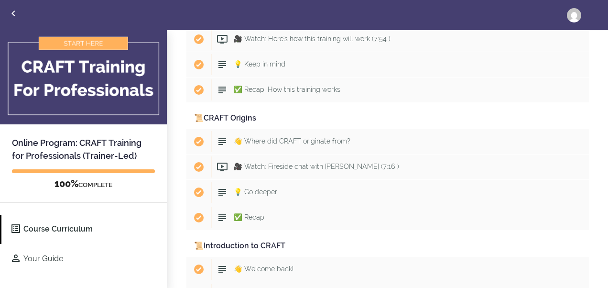
scroll to position [153, 0]
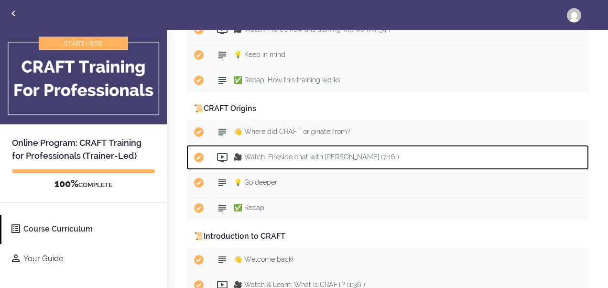
click at [198, 158] on span "Completed item" at bounding box center [199, 158] width 10 height 10
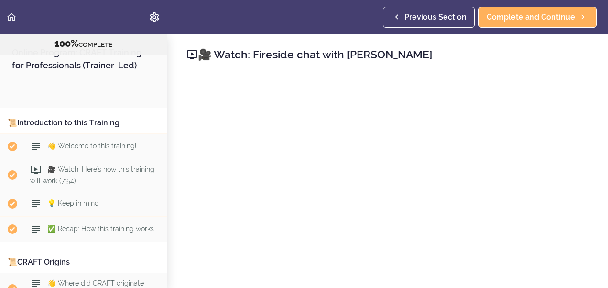
scroll to position [246, 0]
